Goal: Information Seeking & Learning: Learn about a topic

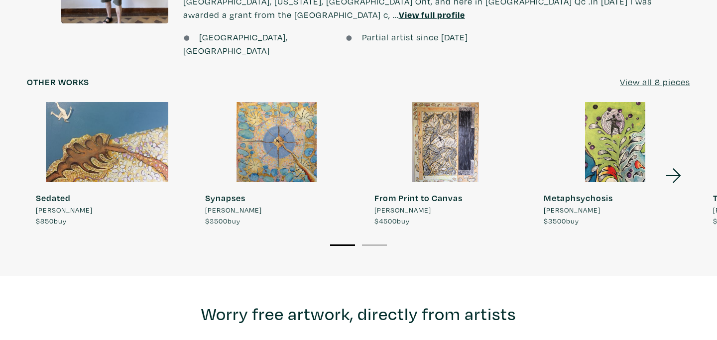
scroll to position [864, 0]
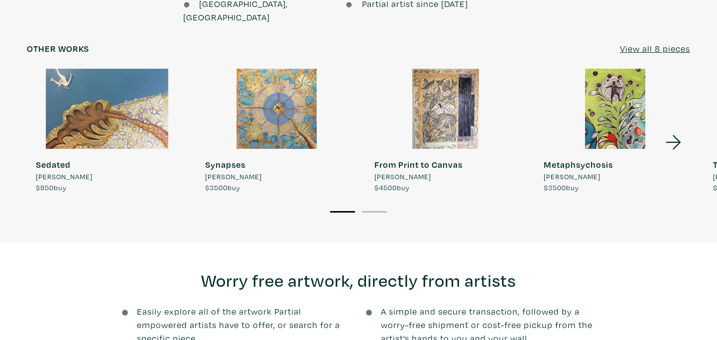
click at [672, 129] on icon at bounding box center [674, 142] width 34 height 27
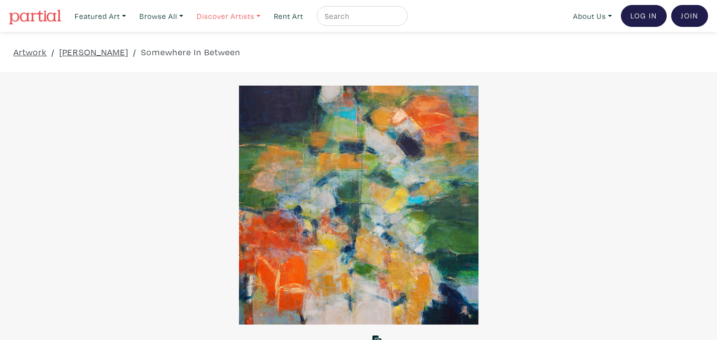
click at [240, 18] on link "Discover Artists" at bounding box center [228, 16] width 73 height 20
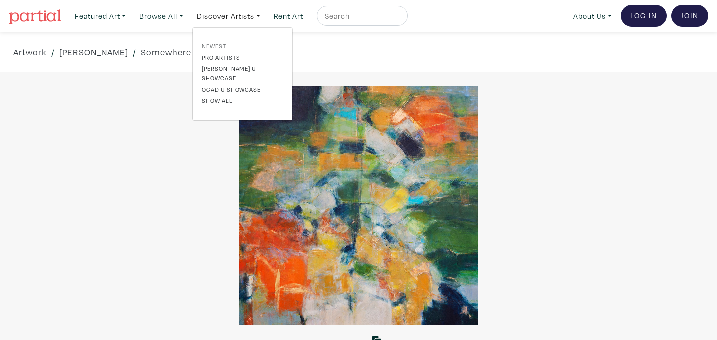
click at [224, 44] on link "Newest" at bounding box center [243, 45] width 82 height 9
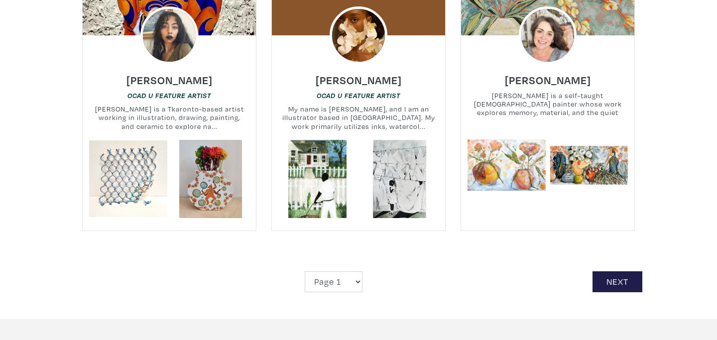
scroll to position [2270, 0]
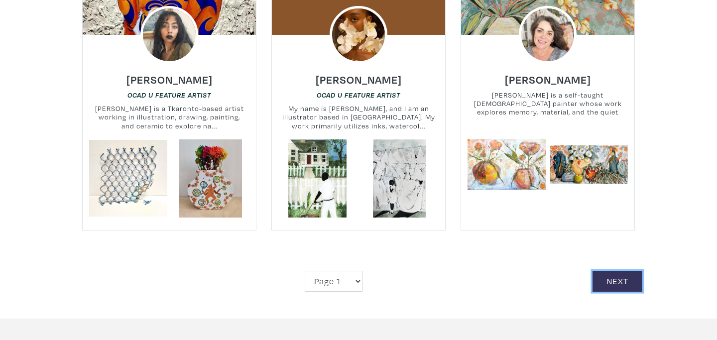
click at [614, 273] on link "Next" at bounding box center [618, 281] width 50 height 21
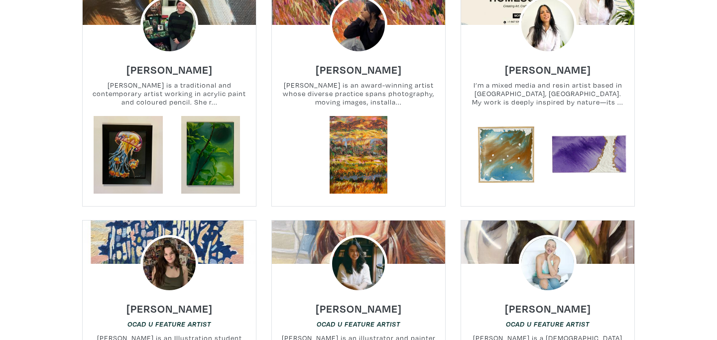
scroll to position [257, 0]
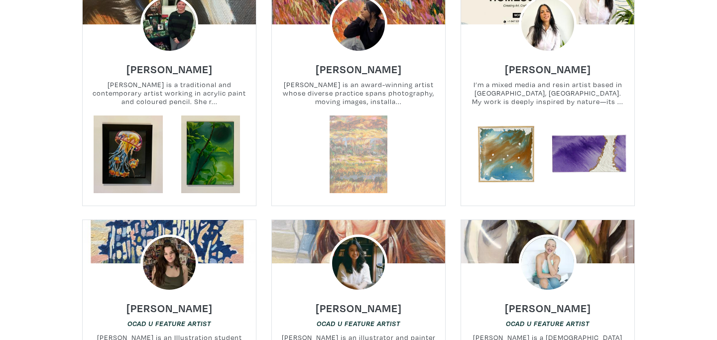
click at [352, 149] on link at bounding box center [359, 155] width 78 height 78
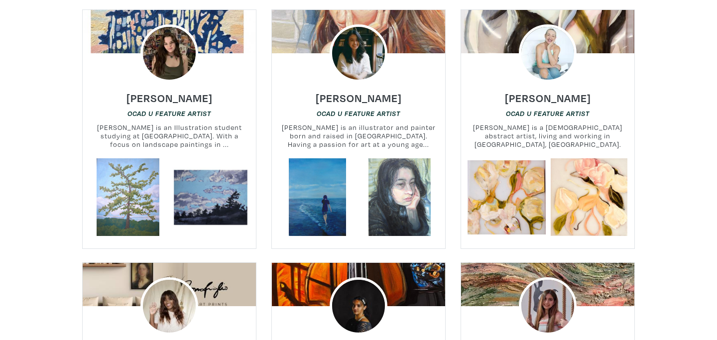
scroll to position [493, 0]
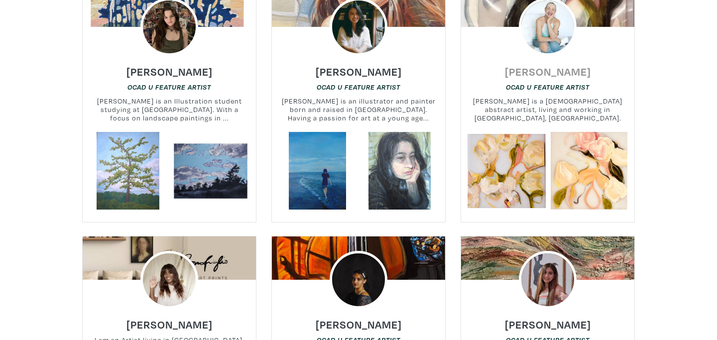
click at [557, 77] on h6 "[PERSON_NAME]" at bounding box center [548, 71] width 86 height 13
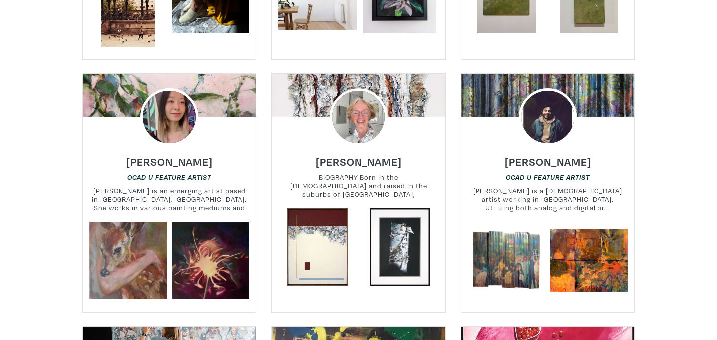
scroll to position [1681, 0]
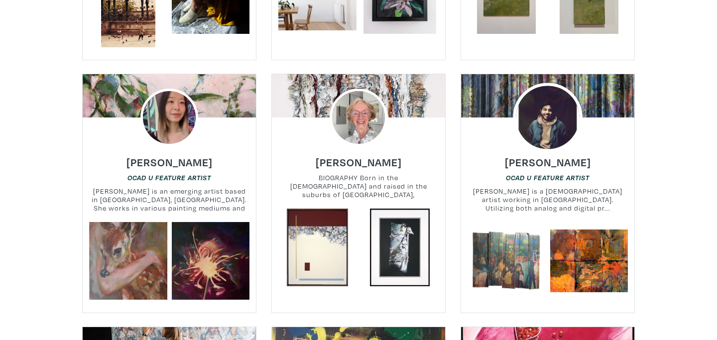
click at [547, 107] on img at bounding box center [547, 117] width 69 height 69
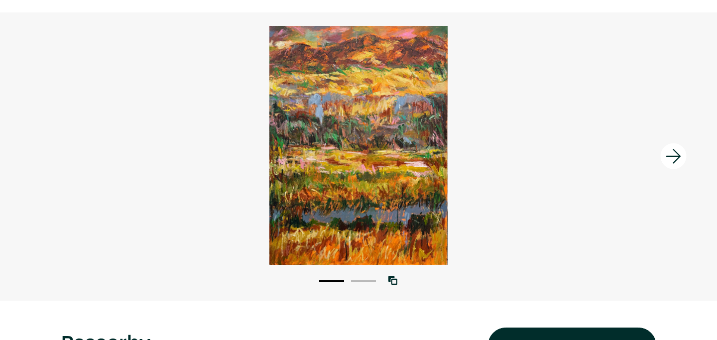
scroll to position [61, 0]
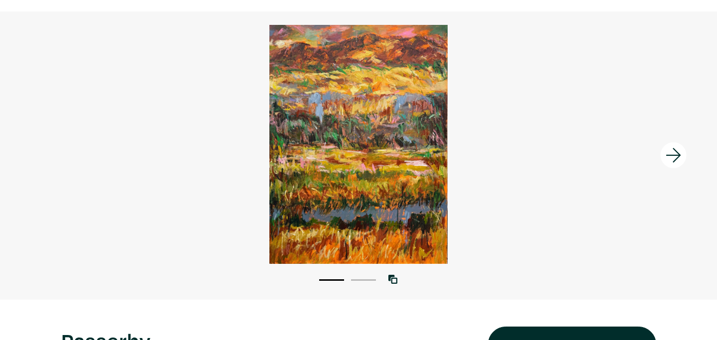
click at [677, 150] on icon at bounding box center [674, 155] width 34 height 27
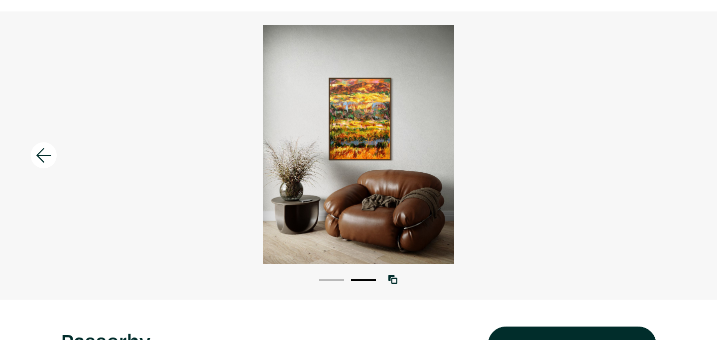
click at [677, 150] on div at bounding box center [358, 144] width 717 height 239
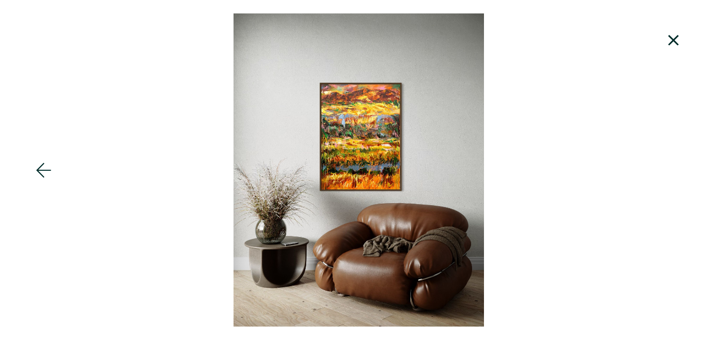
click at [674, 45] on icon at bounding box center [674, 40] width 34 height 27
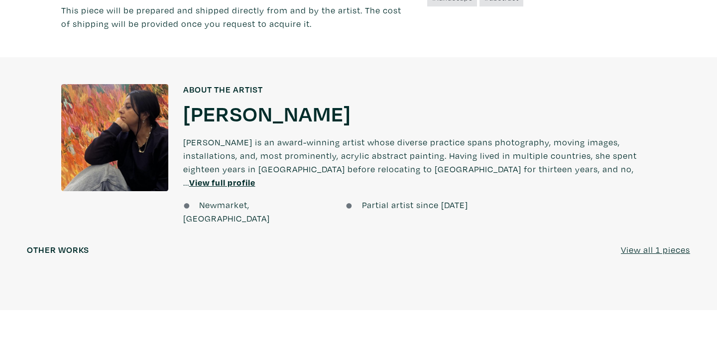
scroll to position [647, 0]
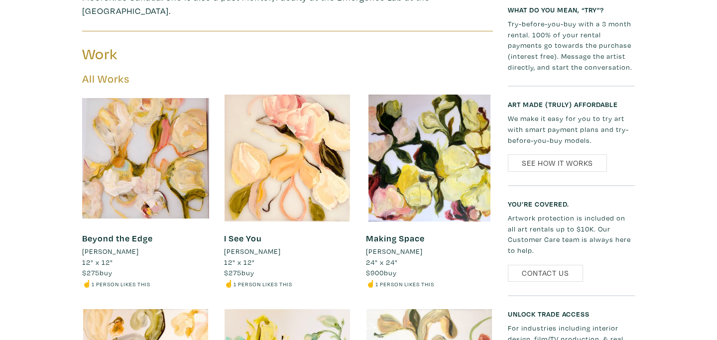
scroll to position [488, 0]
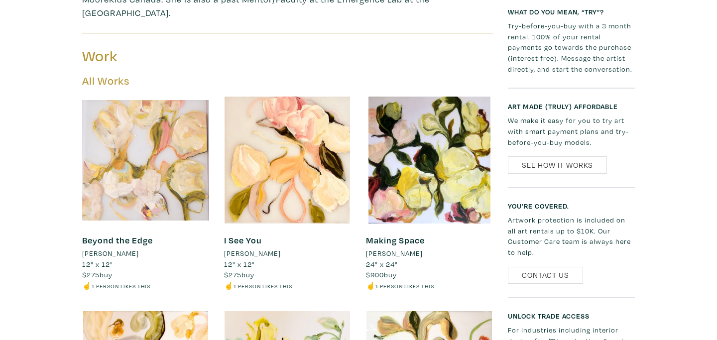
click at [136, 192] on div at bounding box center [145, 160] width 127 height 127
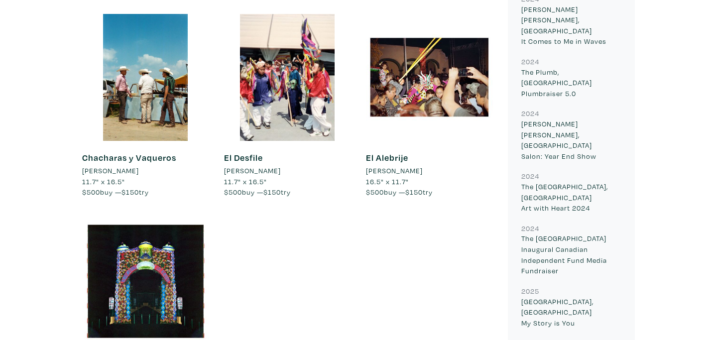
scroll to position [1555, 0]
